Goal: Task Accomplishment & Management: Use online tool/utility

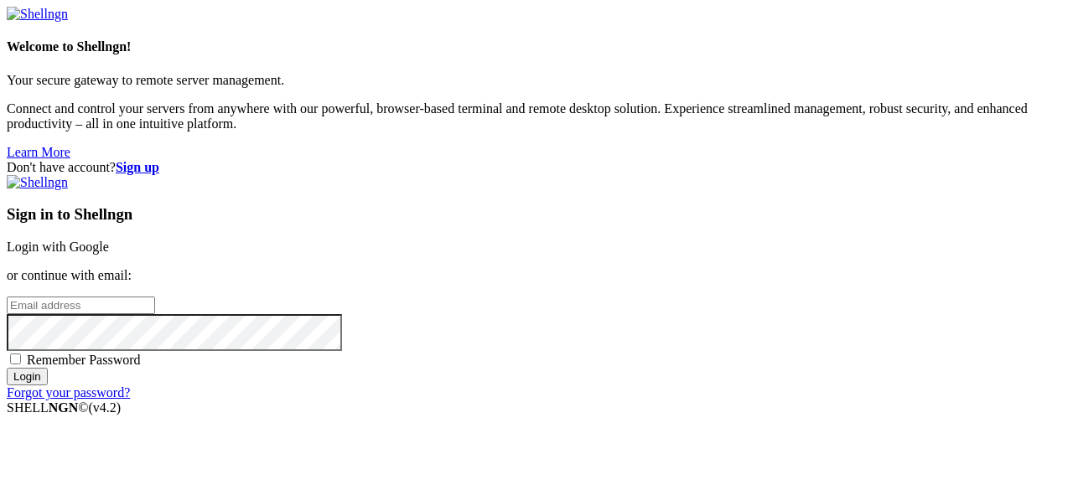
scroll to position [13, 0]
click at [155, 297] on input "email" at bounding box center [81, 306] width 148 height 18
type input "[EMAIL_ADDRESS][DOMAIN_NAME]"
click at [48, 385] on input "Login" at bounding box center [27, 377] width 41 height 18
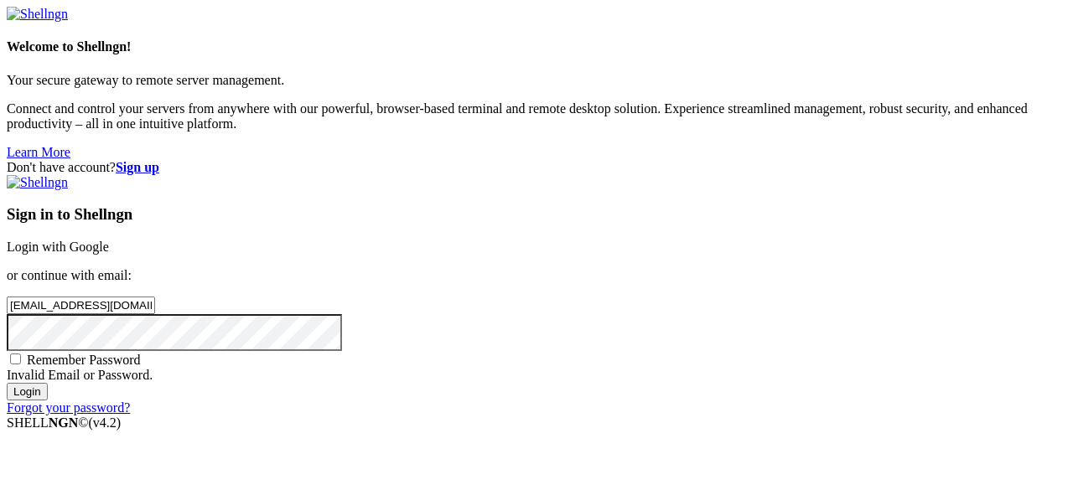
click at [109, 240] on link "Login with Google" at bounding box center [58, 247] width 102 height 14
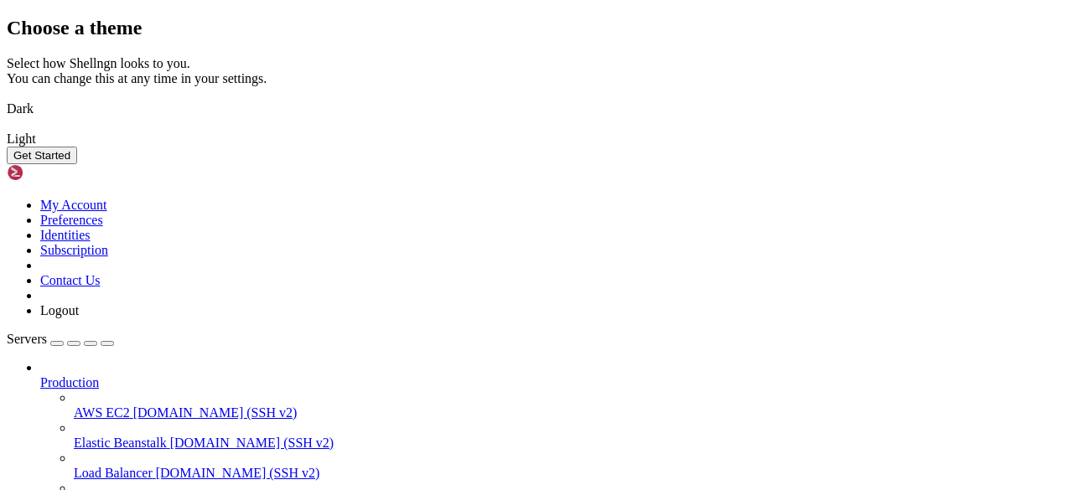
click at [77, 164] on button "Get Started" at bounding box center [42, 156] width 70 height 18
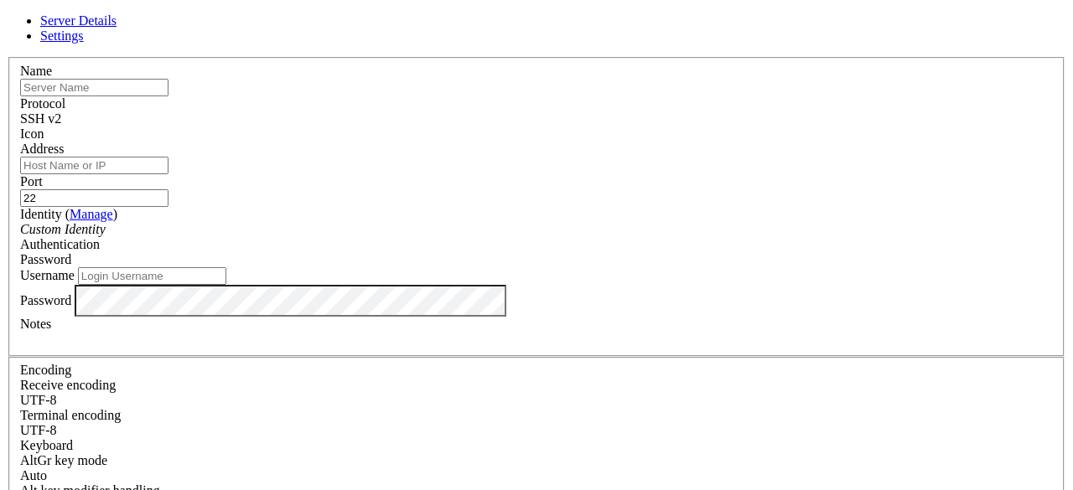
click at [168, 96] on input "text" at bounding box center [94, 88] width 148 height 18
type input "[PERSON_NAME]"
click at [168, 174] on input "Address" at bounding box center [94, 166] width 148 height 18
type input "[GEOGRAPHIC_DATA]"
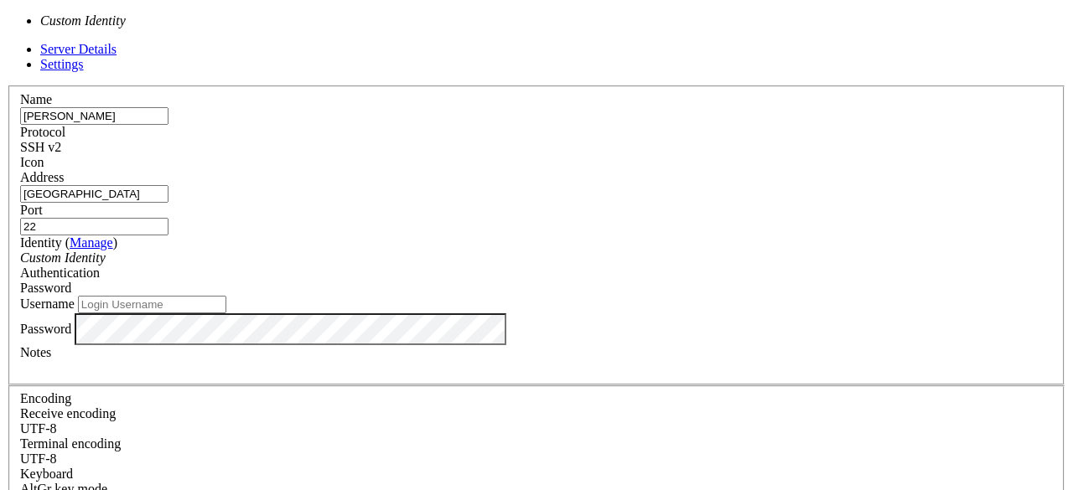
click at [417, 251] on div "Custom Identity" at bounding box center [536, 258] width 1032 height 15
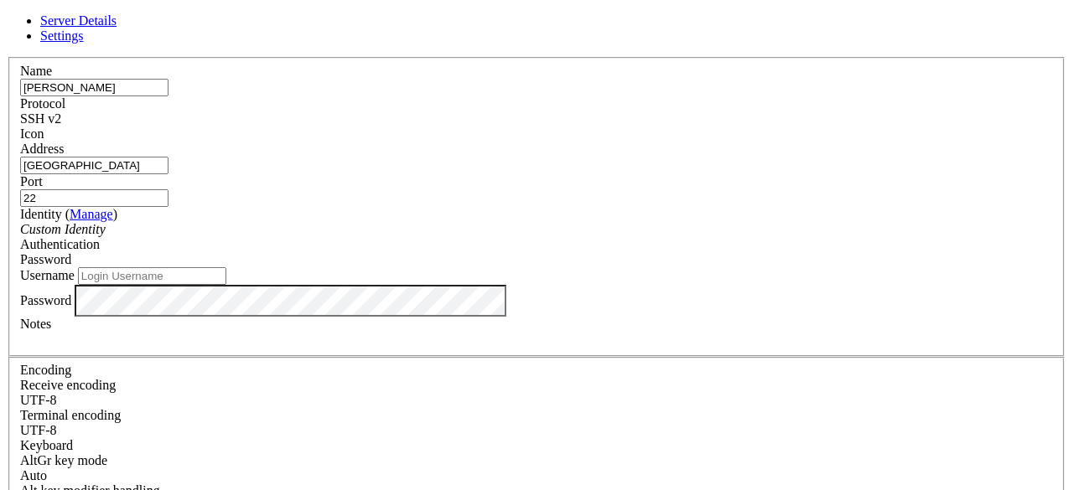
click at [226, 285] on input "Username" at bounding box center [152, 276] width 148 height 18
type input "[PERSON_NAME]"
click at [359, 347] on div at bounding box center [536, 339] width 1032 height 15
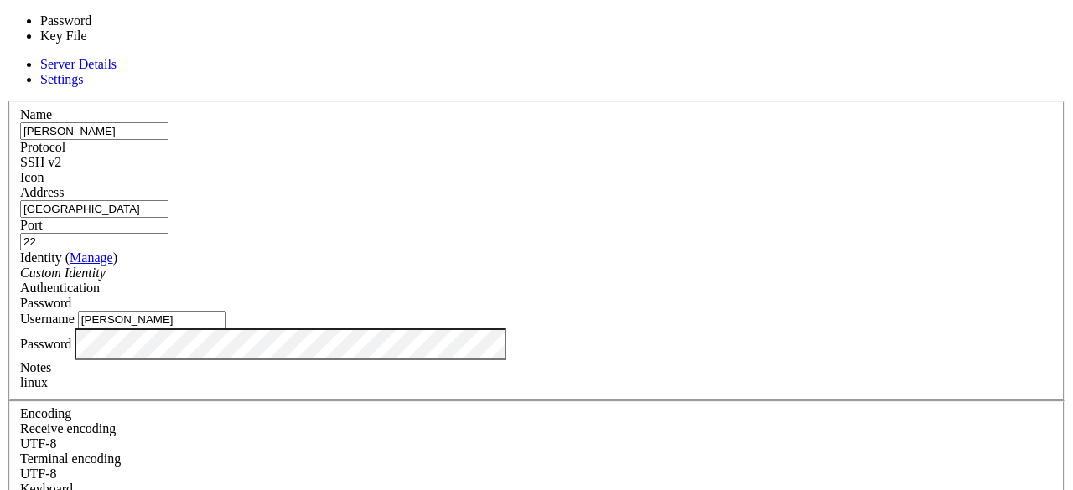
click at [737, 296] on div "Password" at bounding box center [536, 303] width 1032 height 15
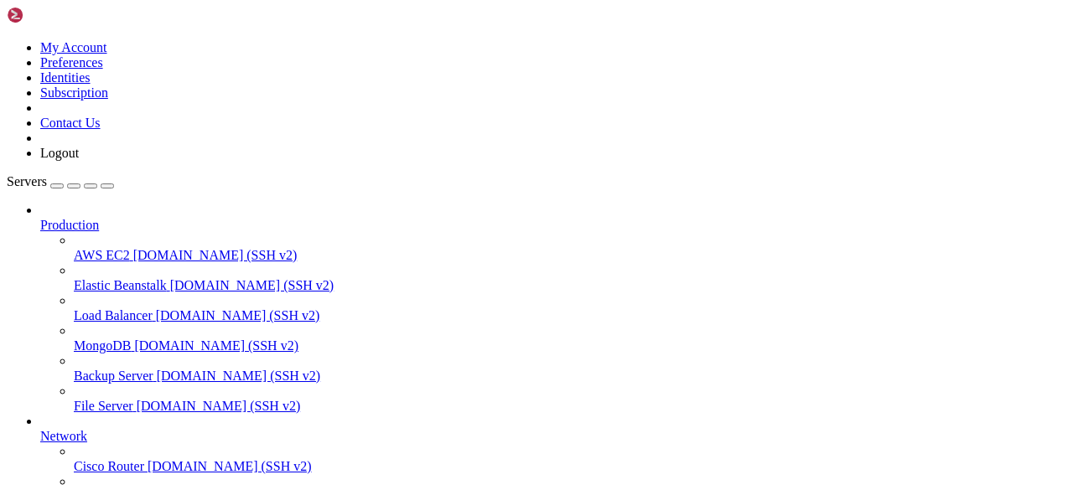
scroll to position [186, 0]
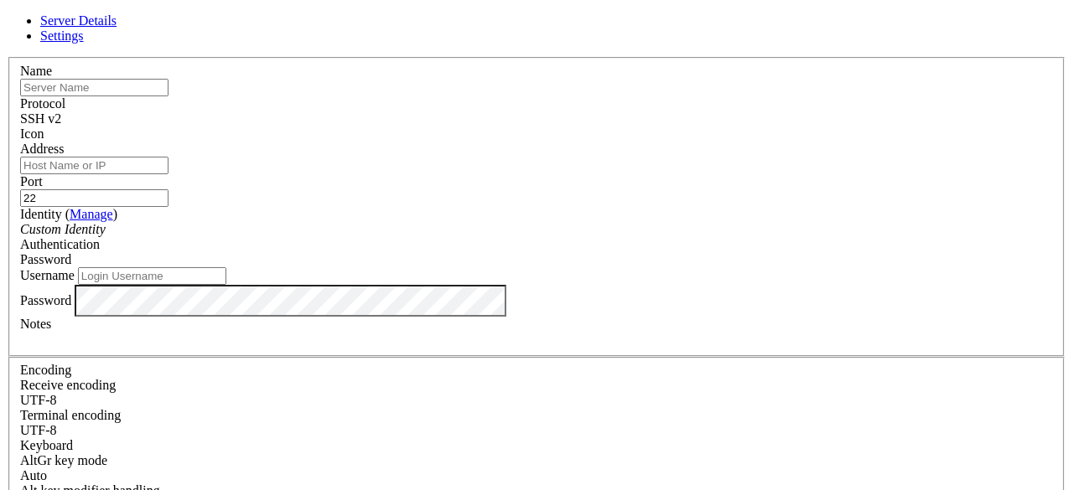
scroll to position [50, 0]
drag, startPoint x: 200, startPoint y: 231, endPoint x: 196, endPoint y: 178, distance: 53.0
click at [196, 178] on div "Server Details Settings Name Protocol SSH v2 Icon" at bounding box center [536, 359] width 1059 height 692
click at [168, 157] on input "Address" at bounding box center [94, 166] width 148 height 18
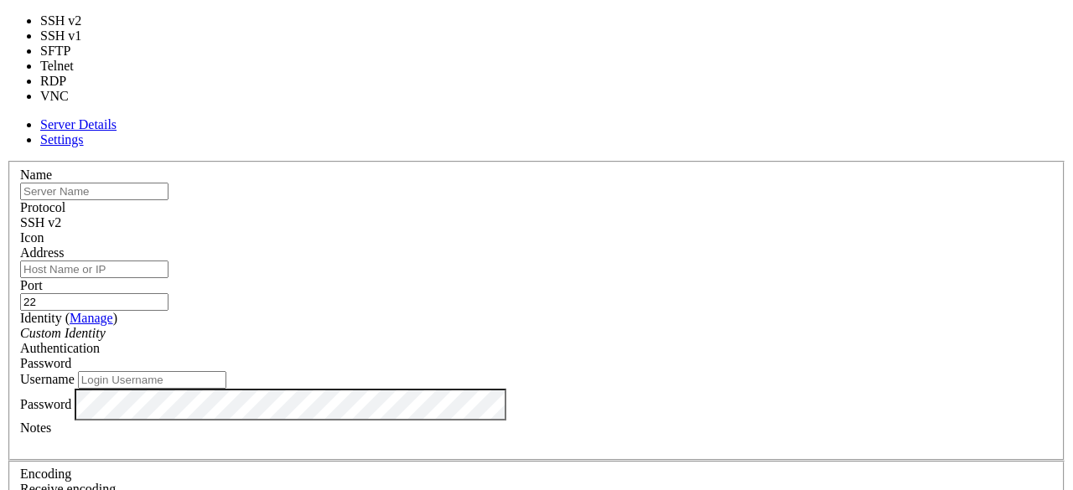
click at [659, 215] on div "SSH v2" at bounding box center [536, 222] width 1032 height 15
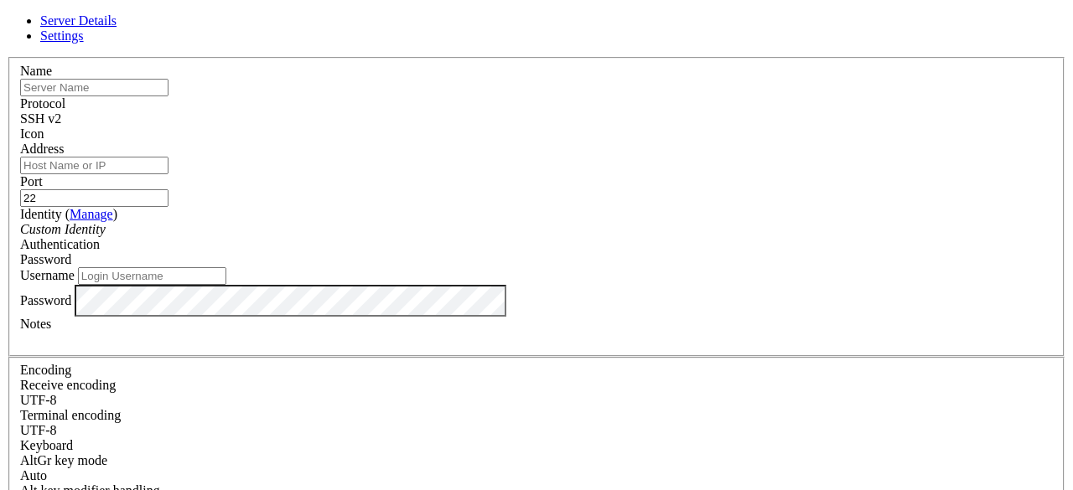
click at [659, 111] on div "SSH v2" at bounding box center [536, 118] width 1032 height 15
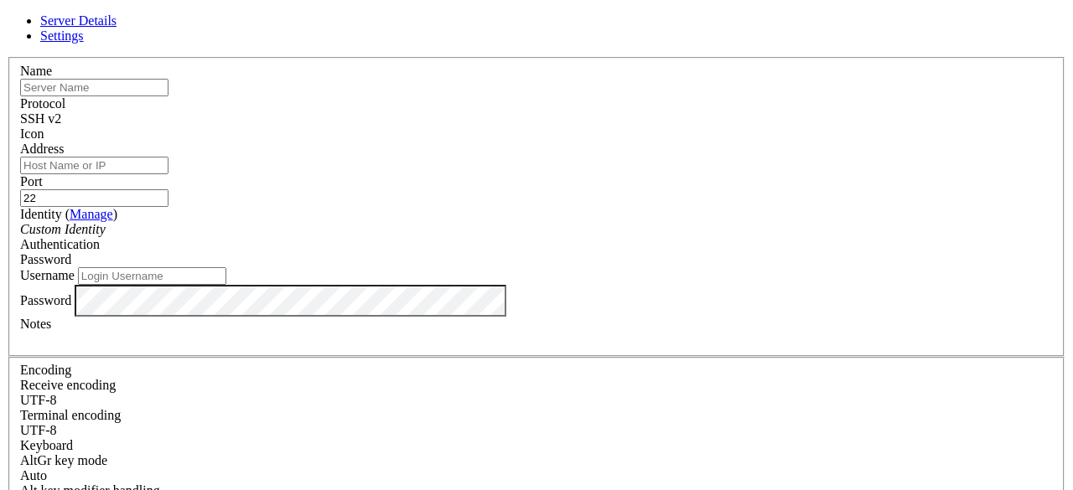
click at [168, 174] on input "Address" at bounding box center [94, 166] width 148 height 18
click at [125, 264] on div "Server Details Settings Name Protocol SSH v2 Icon" at bounding box center [536, 359] width 1059 height 692
click at [111, 75] on div "Server Details Settings Name Protocol SSH v2 Icon" at bounding box center [536, 359] width 1059 height 692
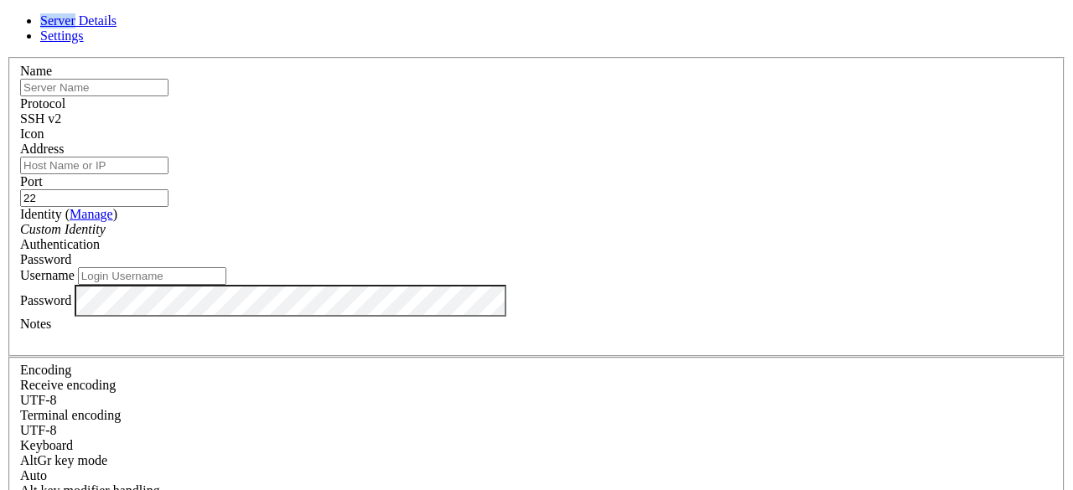
click at [111, 75] on div "Server Details Settings Name Protocol SSH v2 Icon" at bounding box center [536, 359] width 1059 height 692
drag, startPoint x: 114, startPoint y: 53, endPoint x: 434, endPoint y: 40, distance: 320.4
click at [434, 40] on div "Server Details Settings Name Protocol SSH v2 Icon" at bounding box center [536, 359] width 1059 height 692
click at [84, 40] on span "Settings" at bounding box center [62, 35] width 44 height 14
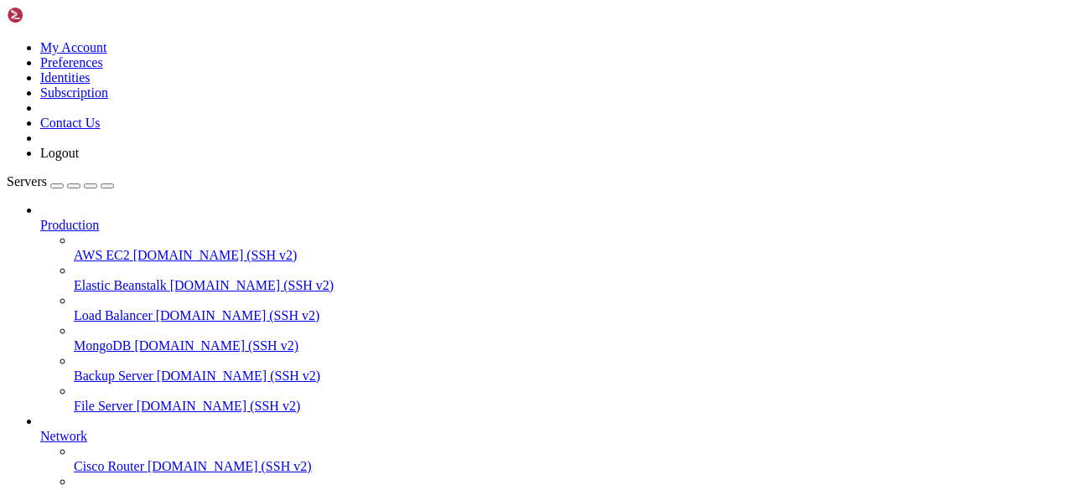
click at [133, 248] on span "[DOMAIN_NAME] (SSH v2)" at bounding box center [215, 255] width 164 height 14
click at [122, 399] on span "File Server" at bounding box center [103, 406] width 59 height 14
